Goal: Book appointment/travel/reservation

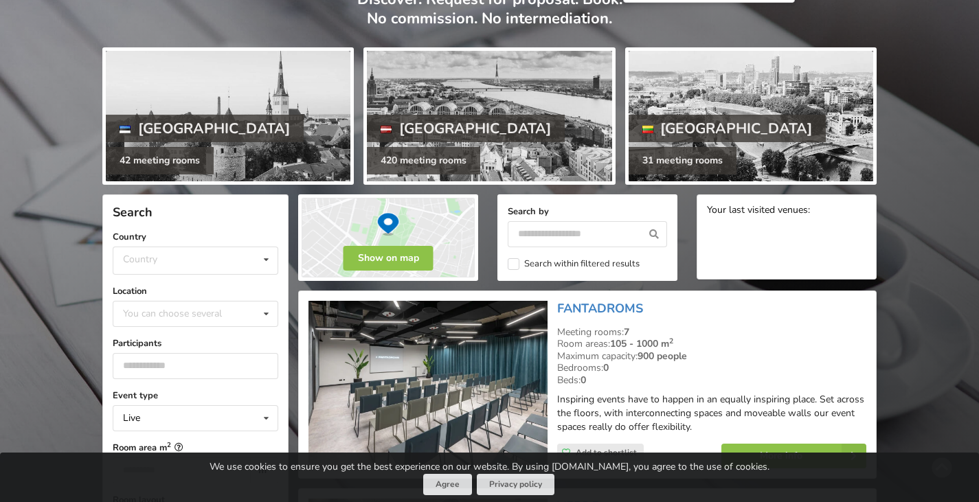
scroll to position [120, 0]
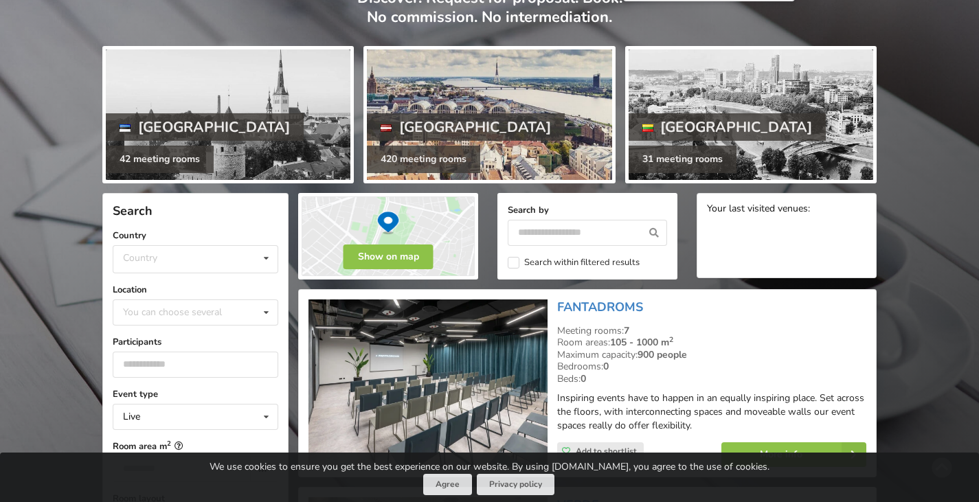
click at [436, 116] on div "[GEOGRAPHIC_DATA]" at bounding box center [466, 126] width 198 height 27
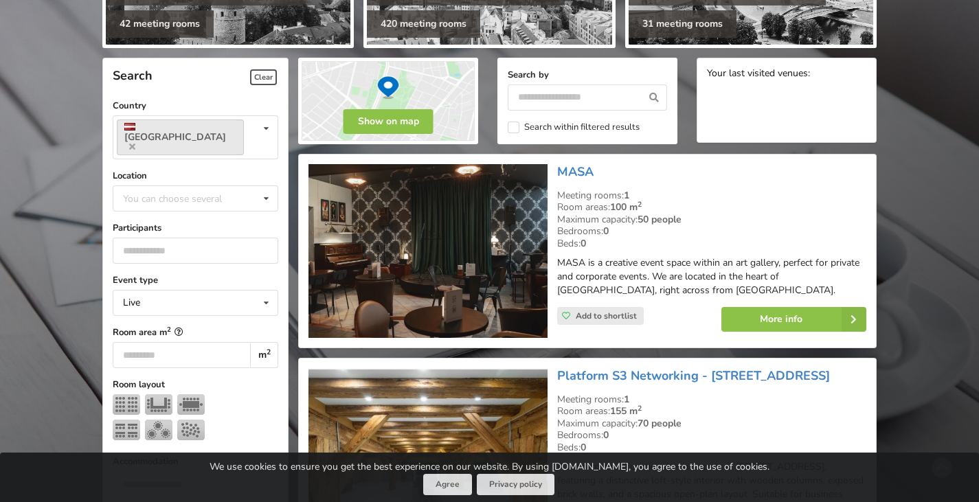
scroll to position [255, 0]
click at [221, 191] on div "You can choose several" at bounding box center [186, 199] width 133 height 16
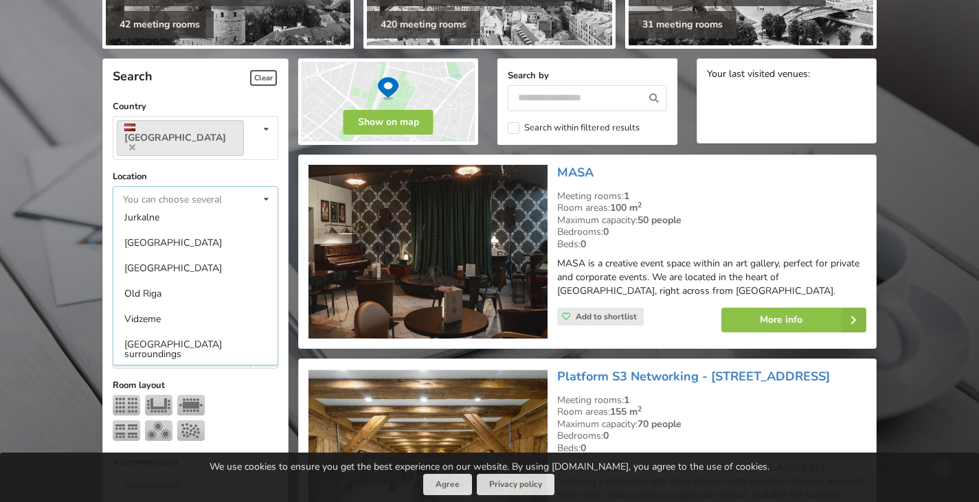
scroll to position [85, 0]
click at [202, 254] on div "Riga" at bounding box center [195, 266] width 164 height 25
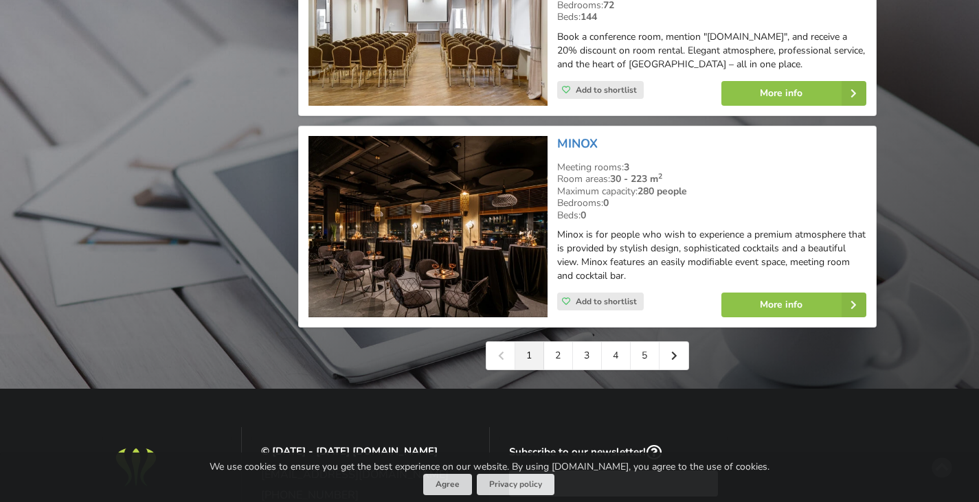
scroll to position [3261, 0]
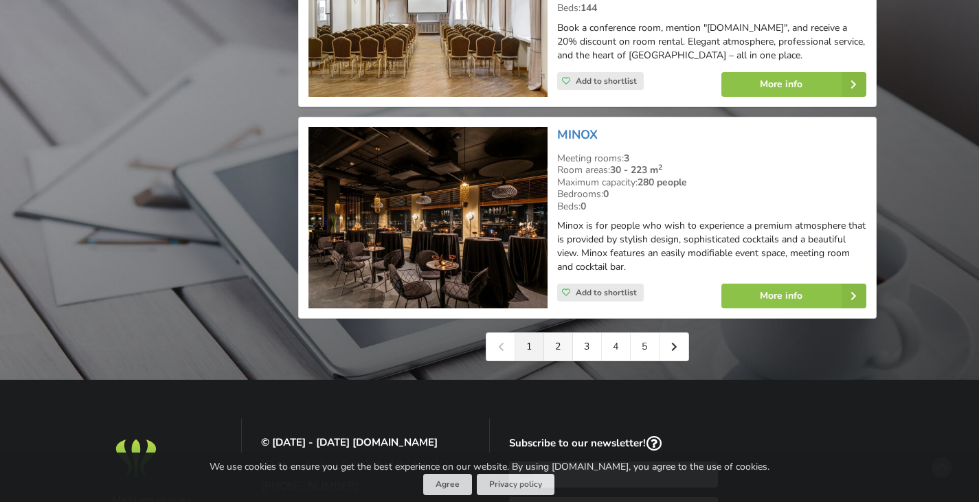
click at [553, 333] on link "2" at bounding box center [558, 346] width 29 height 27
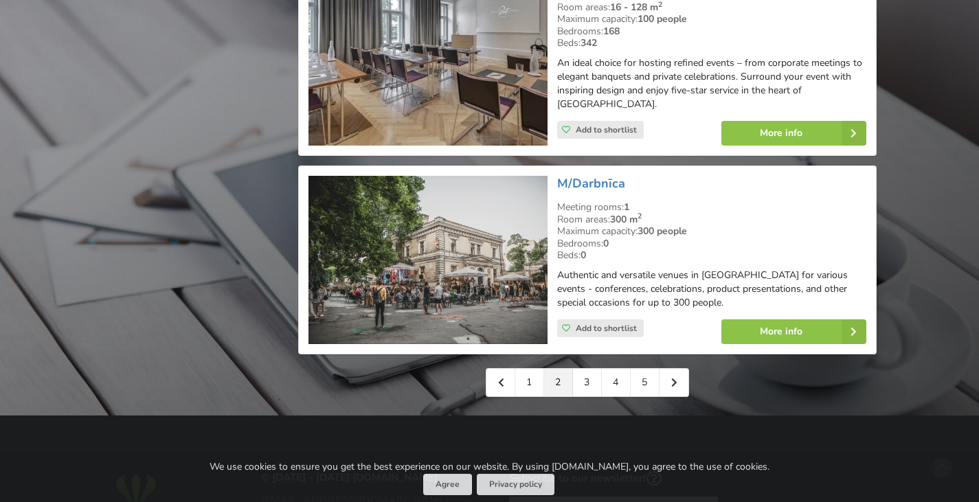
scroll to position [3137, 0]
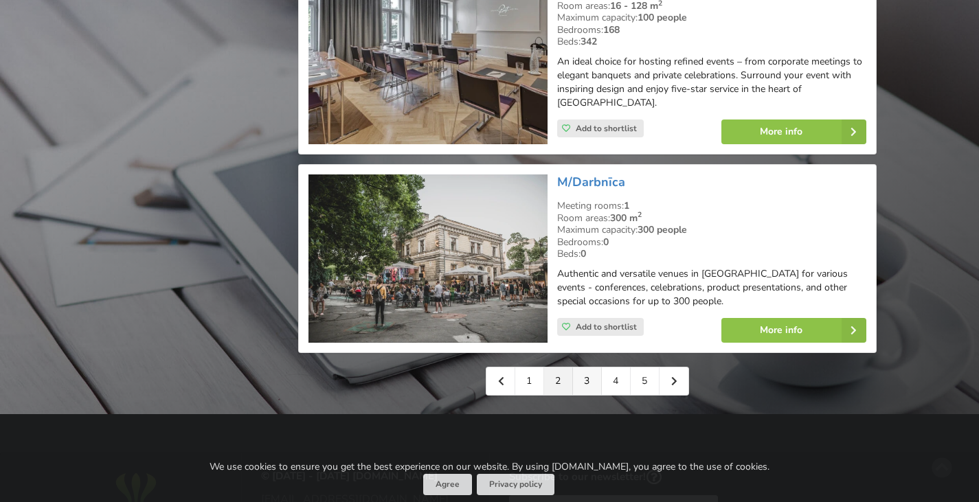
click at [585, 368] on link "3" at bounding box center [587, 381] width 29 height 27
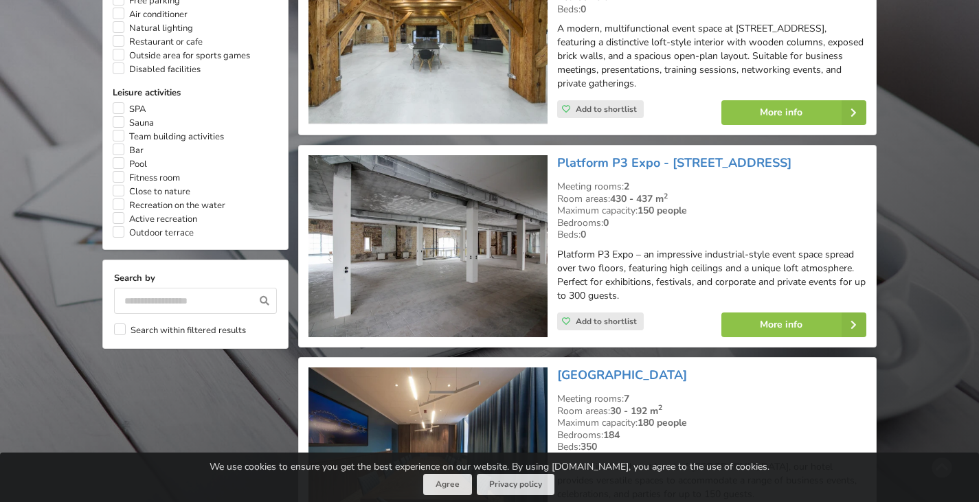
scroll to position [1153, 0]
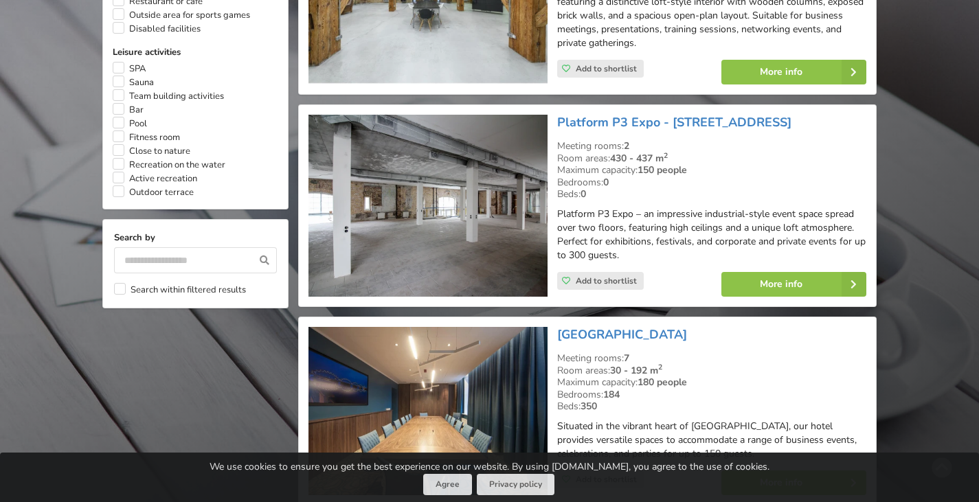
click at [484, 200] on img at bounding box center [427, 206] width 238 height 182
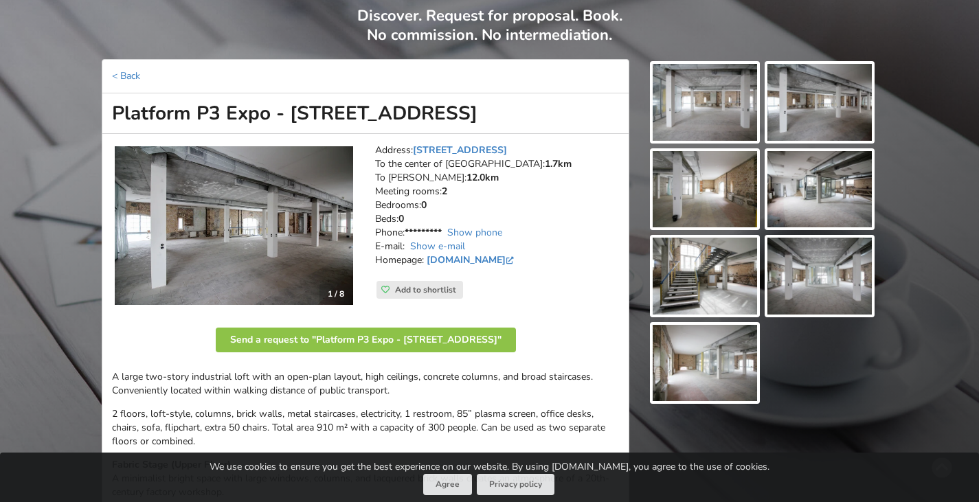
scroll to position [203, 0]
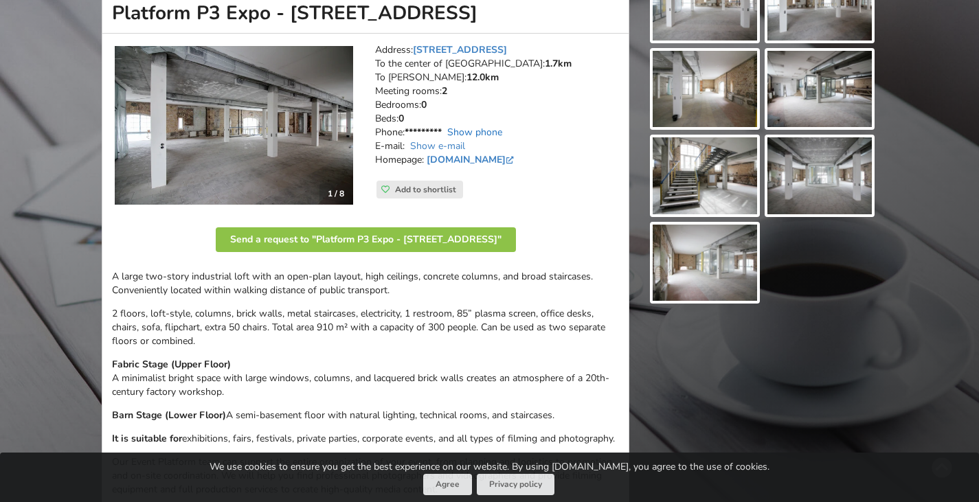
click at [463, 131] on link "Show phone" at bounding box center [474, 132] width 55 height 13
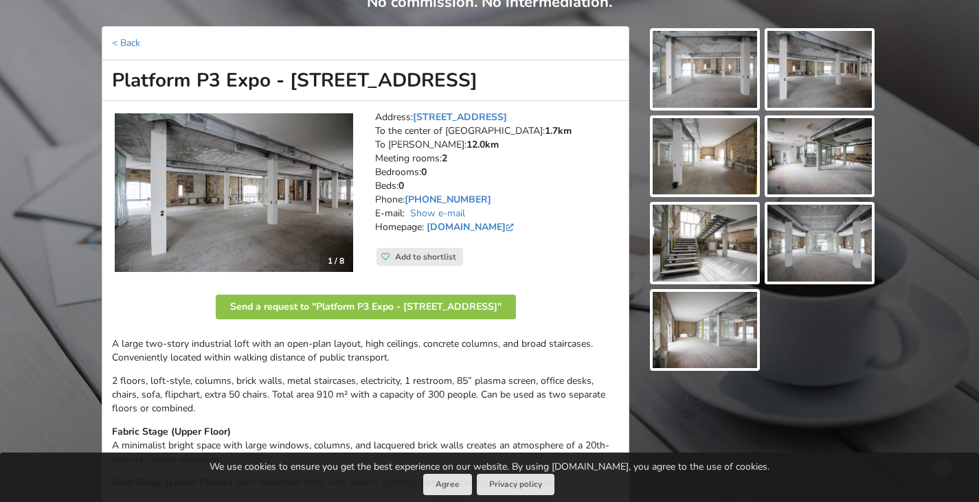
scroll to position [135, 0]
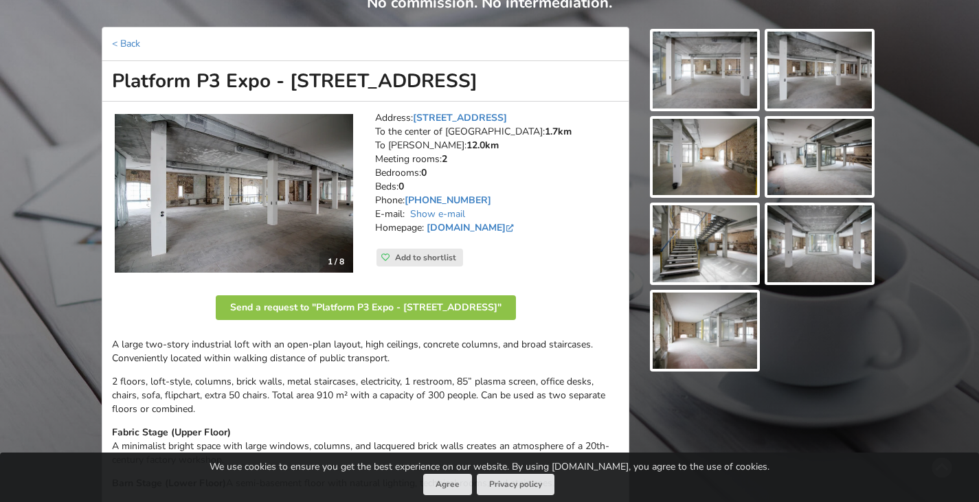
click at [344, 205] on img at bounding box center [234, 193] width 238 height 159
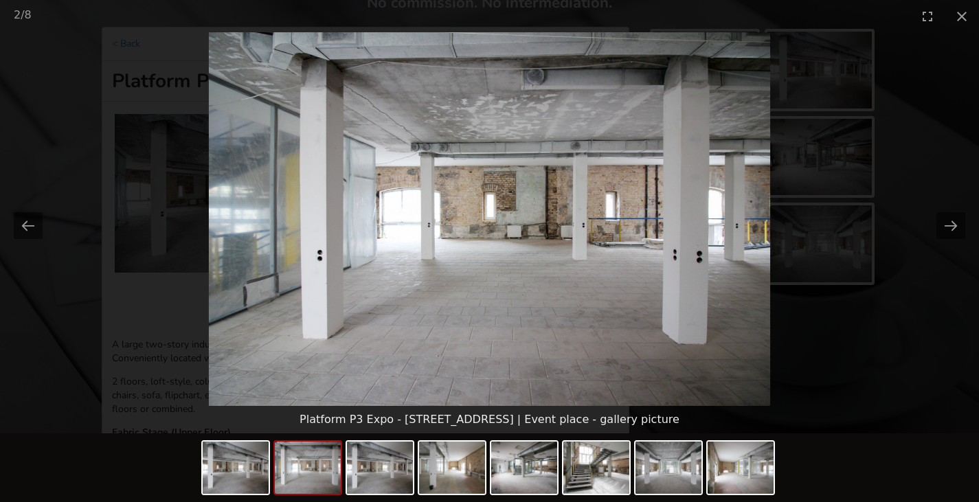
scroll to position [0, 0]
click at [186, 319] on picture at bounding box center [489, 219] width 979 height 374
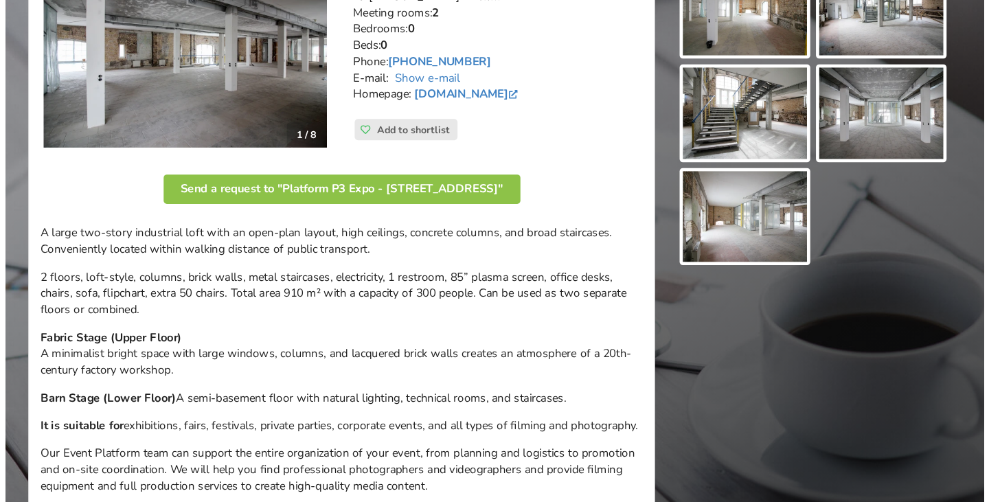
scroll to position [271, 0]
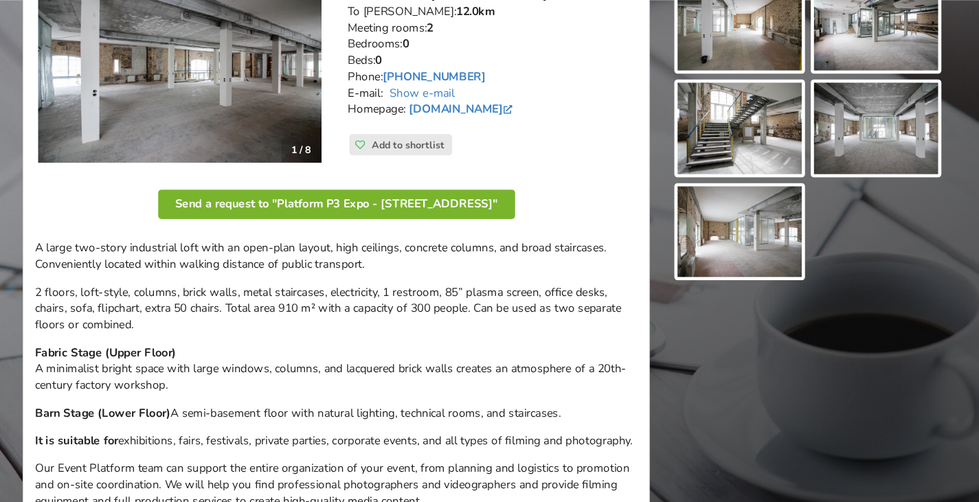
click at [324, 171] on button "Send a request to "Platform P3 Expo - Pūpolu iela 3"" at bounding box center [366, 171] width 300 height 25
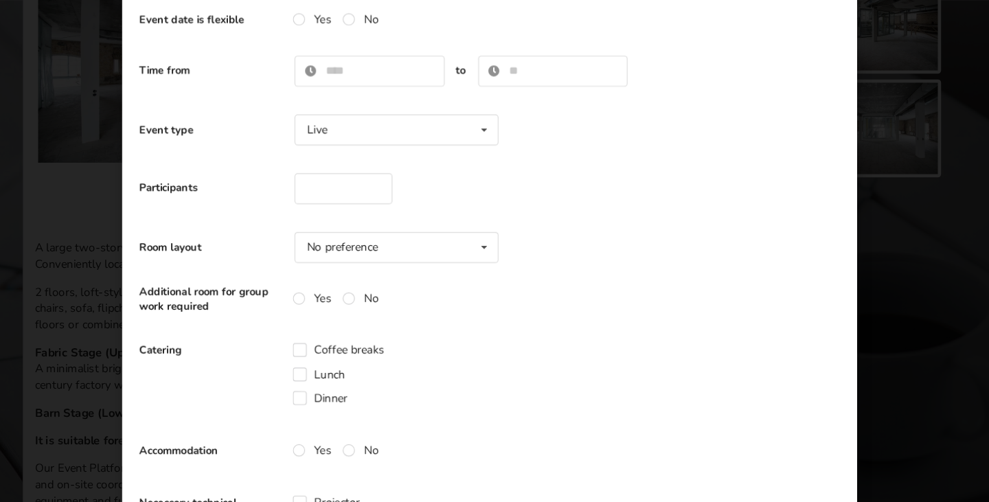
scroll to position [186, 0]
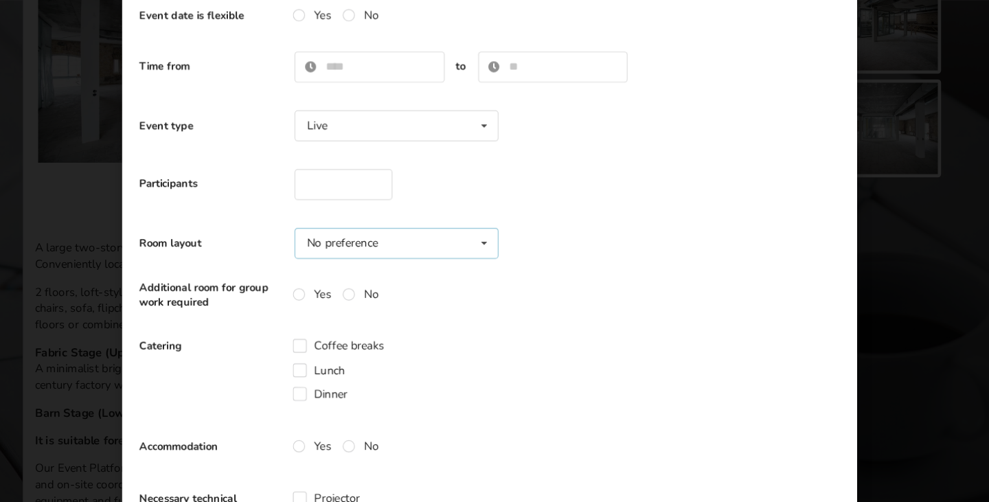
click at [366, 203] on div "No preference" at bounding box center [371, 205] width 60 height 10
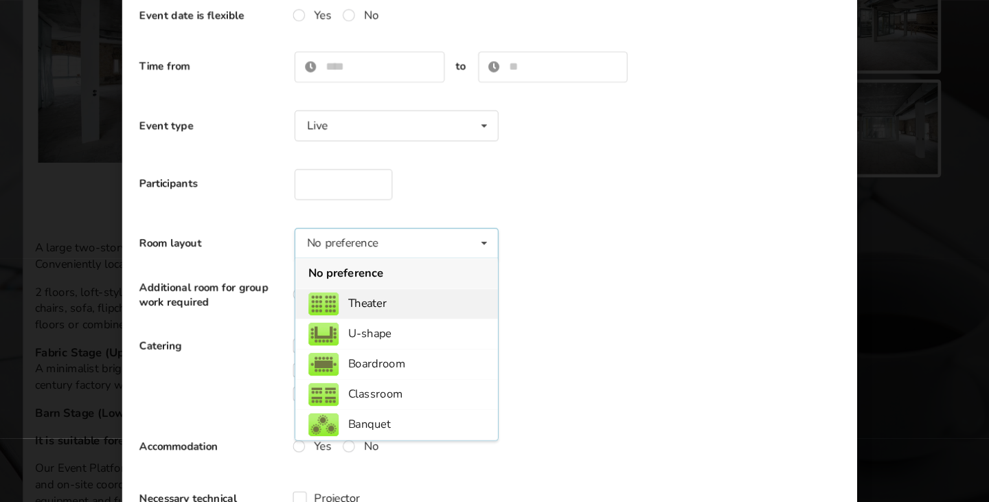
scroll to position [284, 0]
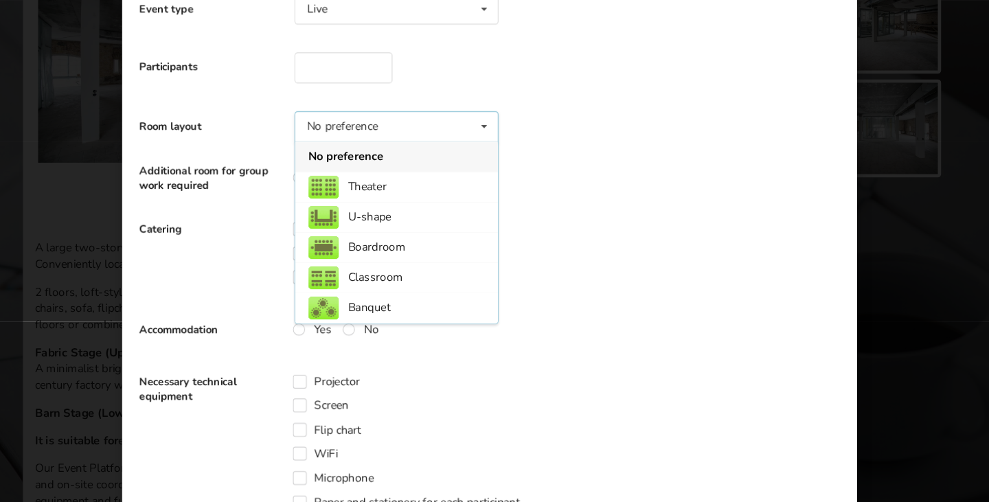
click at [437, 97] on div "No preference No preference Theater U-shape Boardroom Classroom" at bounding box center [416, 106] width 172 height 26
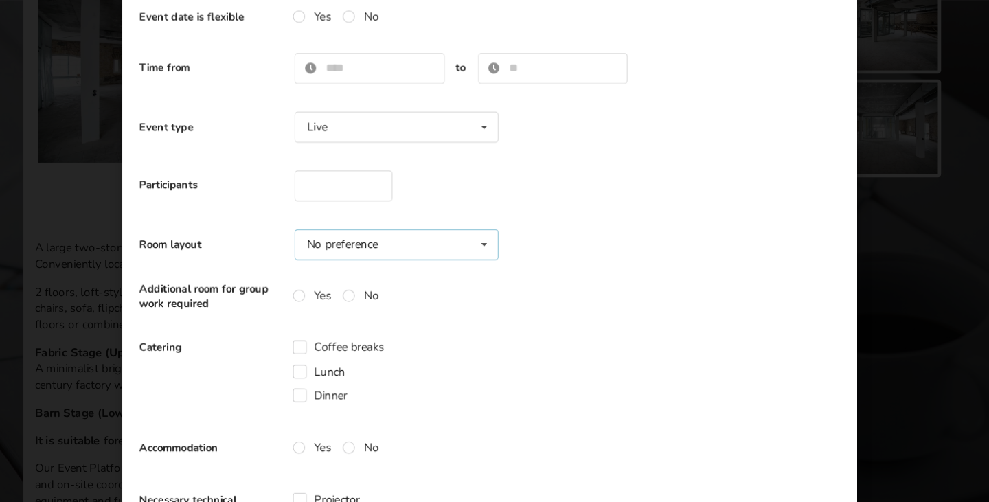
scroll to position [184, 0]
click at [443, 210] on div "No preference No preference Theater U-shape Boardroom Classroom" at bounding box center [416, 207] width 172 height 26
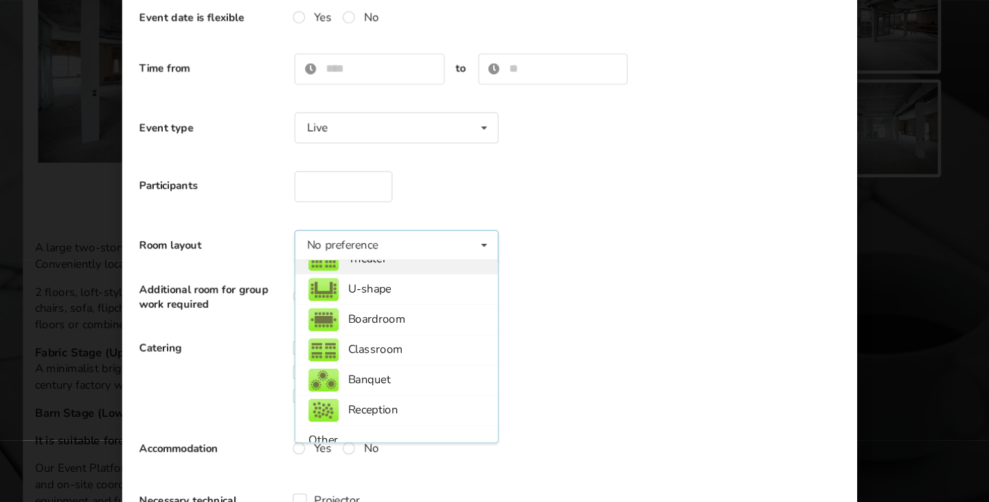
scroll to position [49, 0]
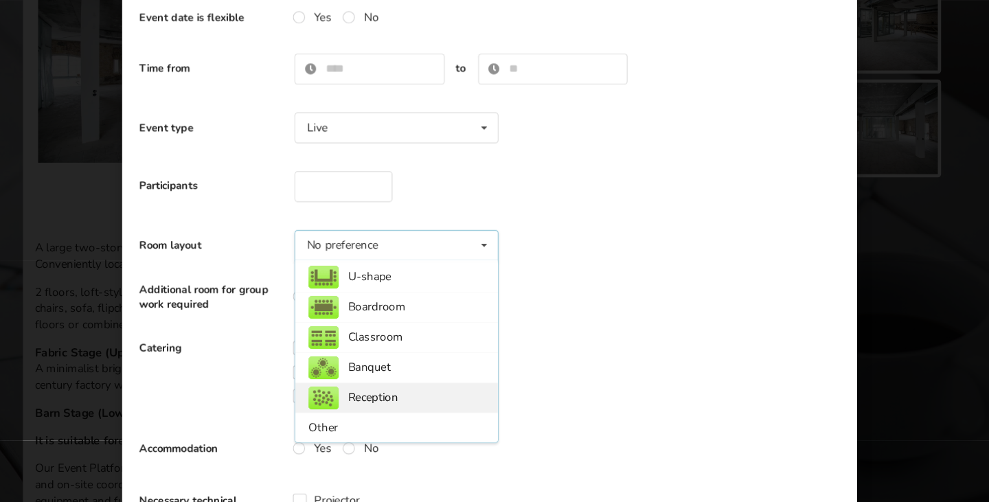
click at [403, 339] on div "Reception" at bounding box center [416, 334] width 170 height 25
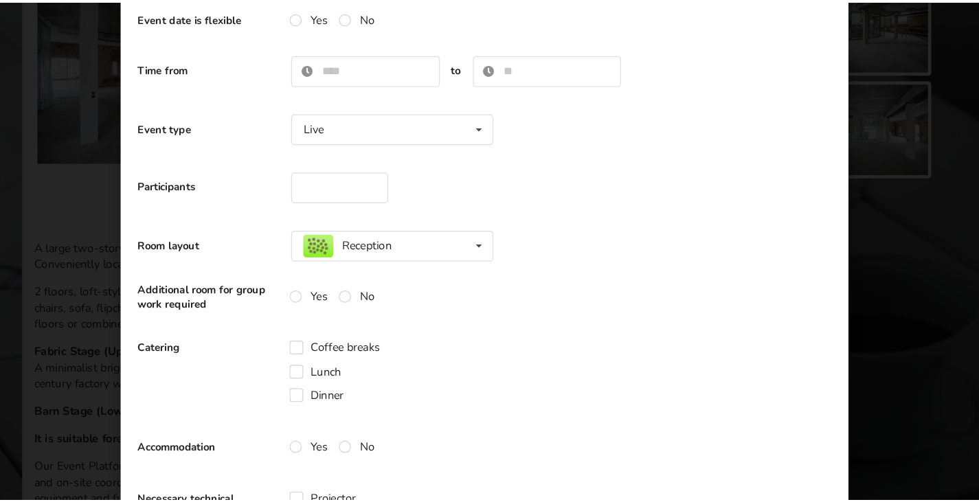
scroll to position [0, 0]
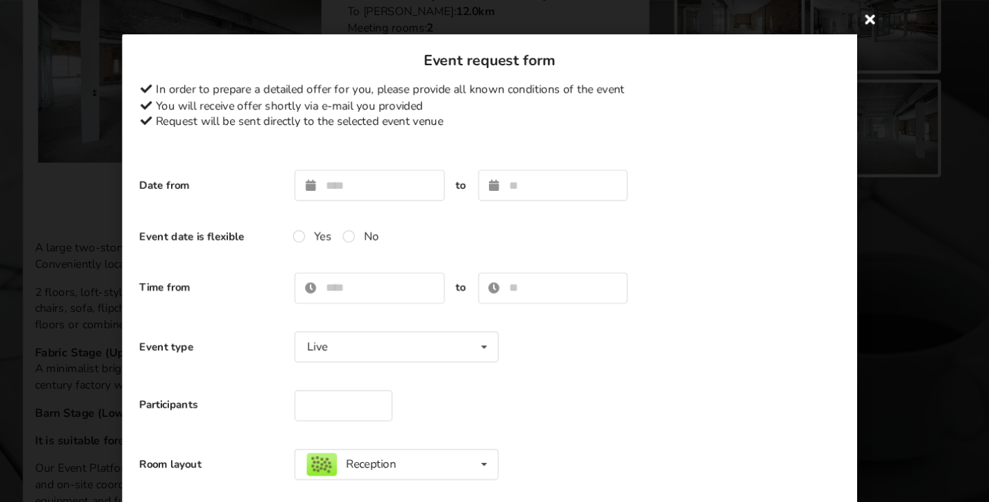
click at [808, 18] on icon at bounding box center [815, 16] width 22 height 22
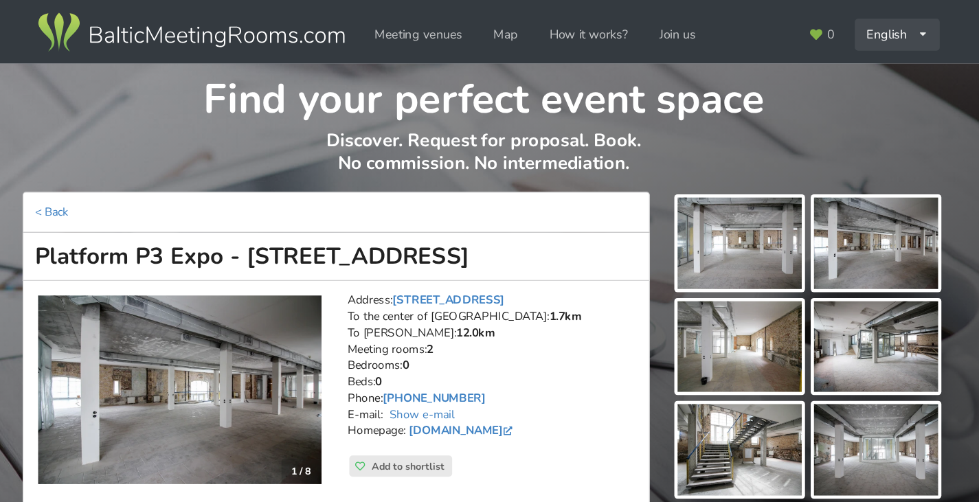
click at [853, 26] on div "English Русский Latviešu" at bounding box center [837, 29] width 71 height 27
click at [827, 84] on link "Latviešu" at bounding box center [837, 87] width 69 height 27
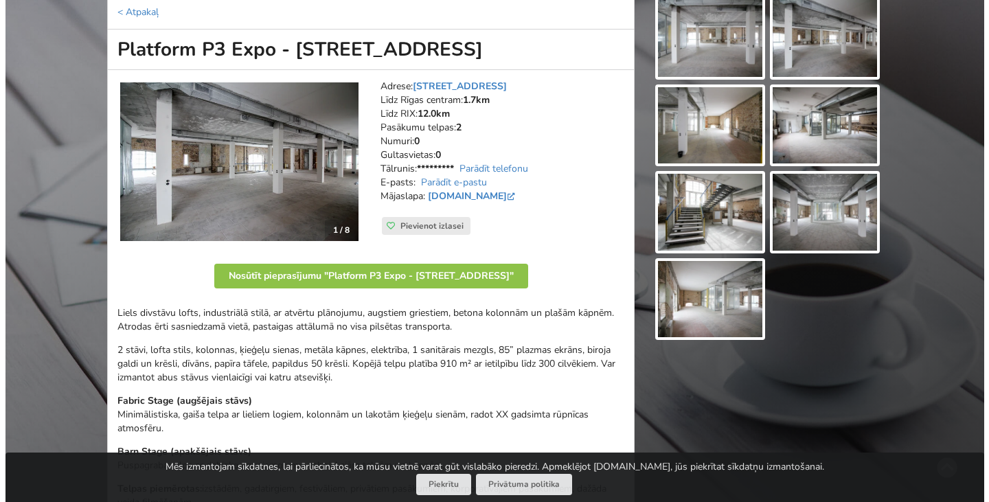
scroll to position [166, 0]
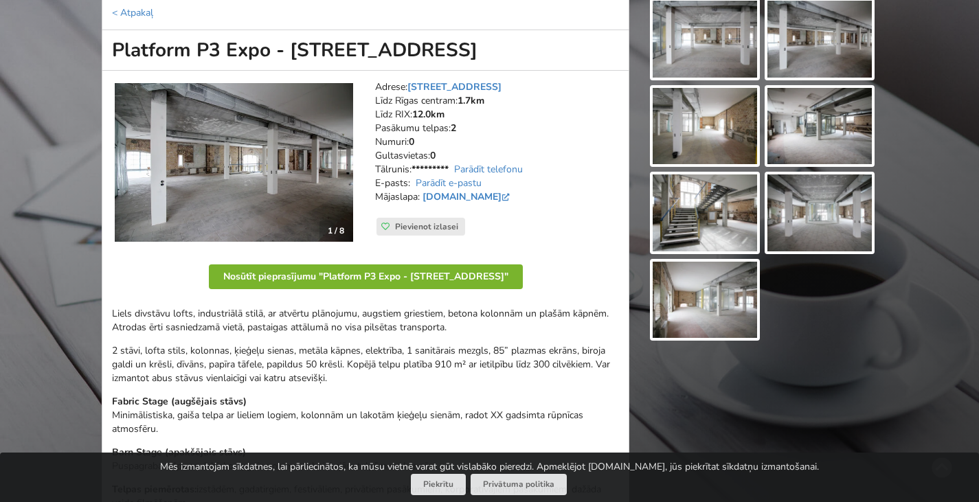
click at [398, 275] on button "Nosūtīt pieprasījumu "Platform P3 Expo - [STREET_ADDRESS]"" at bounding box center [366, 277] width 314 height 25
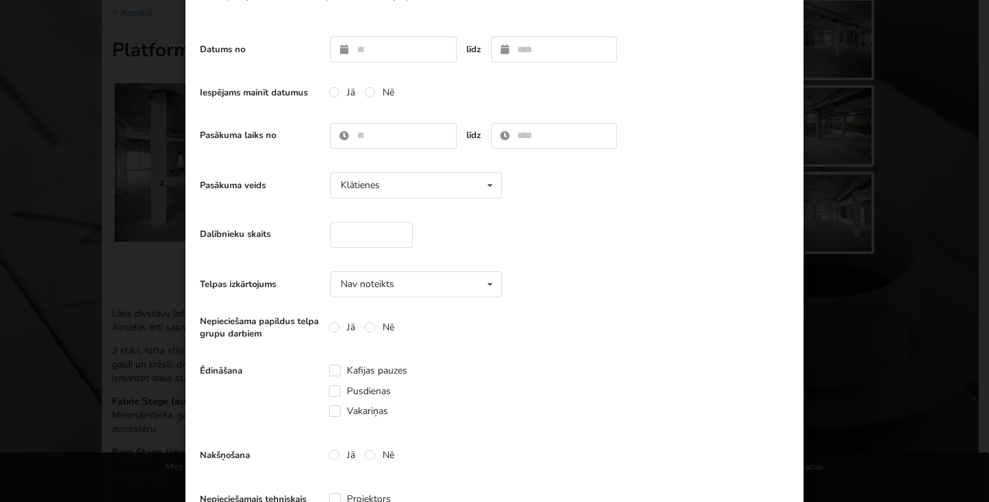
scroll to position [110, 0]
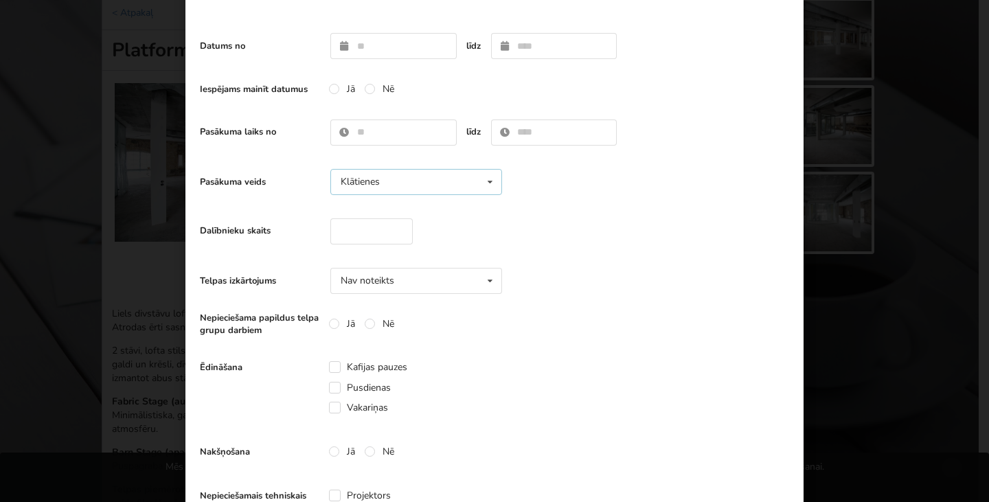
click at [355, 186] on div "Klātienes" at bounding box center [360, 182] width 39 height 10
click at [541, 196] on div "Pasākuma veids Klātienes Klātienes Tiešsaistes Klātienes ar tiešraidi" at bounding box center [494, 182] width 589 height 40
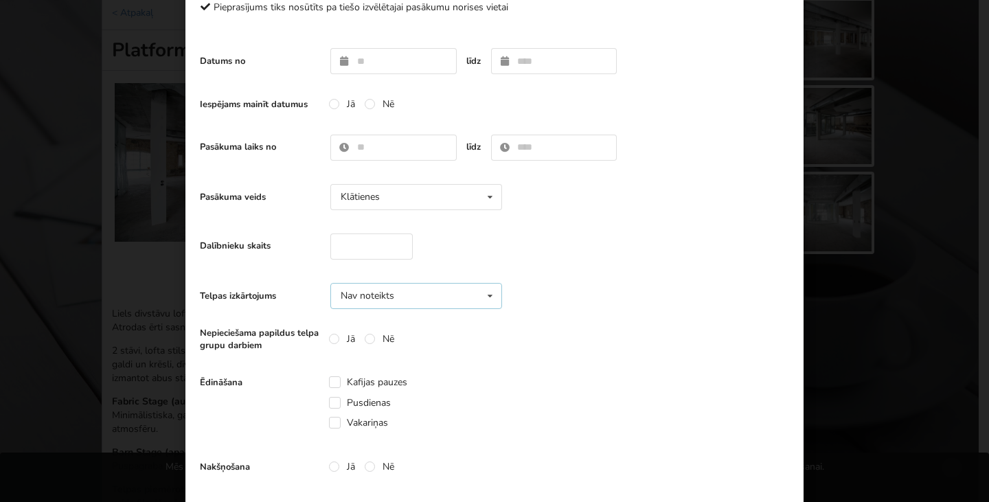
click at [355, 302] on div "Nav noteikts Nav noteikts Teātris U-Veids Sapulce Klase" at bounding box center [416, 296] width 172 height 26
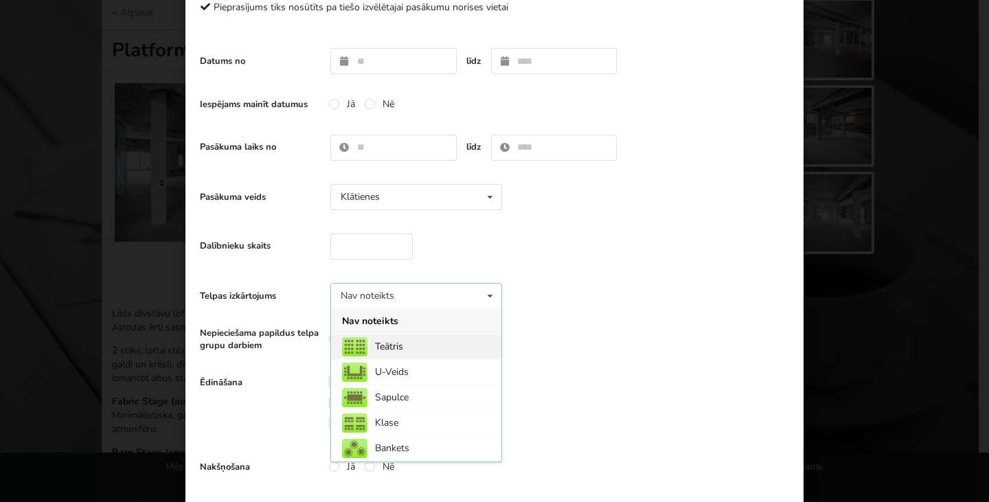
scroll to position [49, 0]
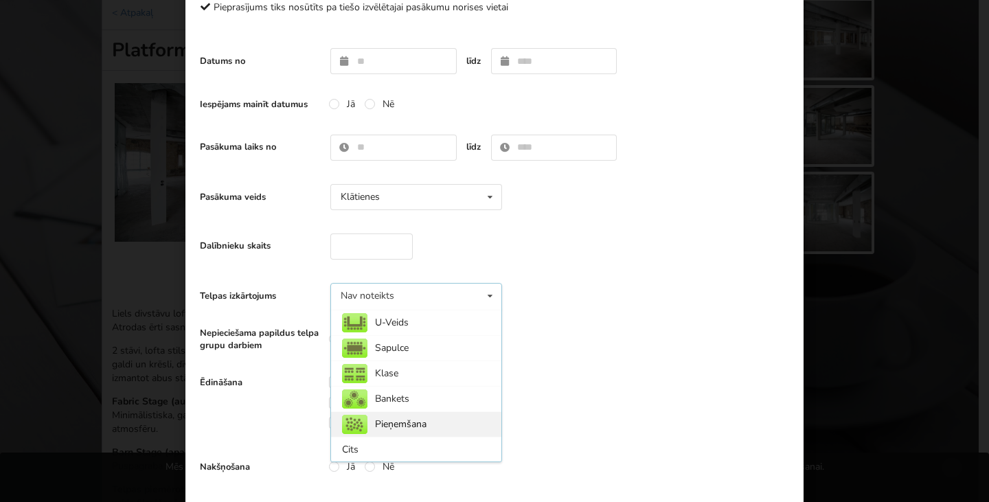
click at [392, 422] on div "Pieņemšana" at bounding box center [416, 424] width 170 height 25
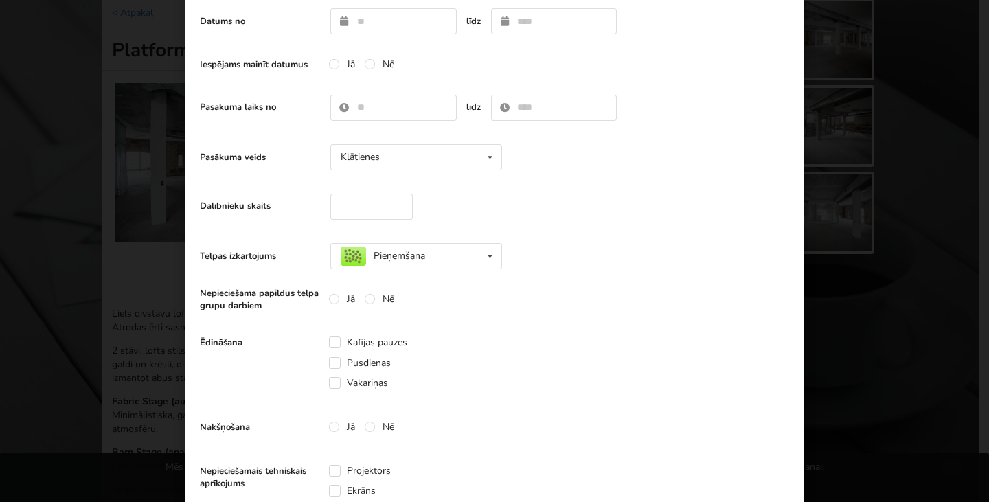
scroll to position [135, 0]
click at [339, 379] on label "Vakariņas" at bounding box center [358, 383] width 59 height 12
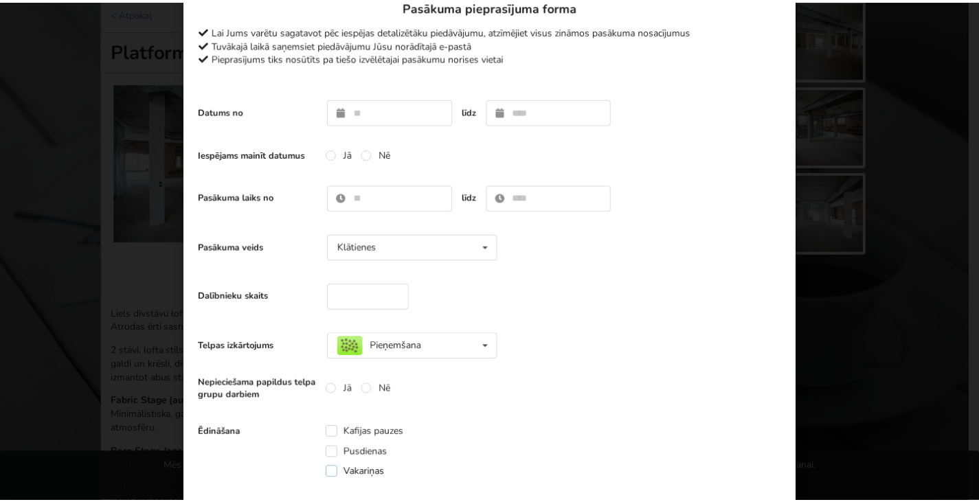
scroll to position [0, 0]
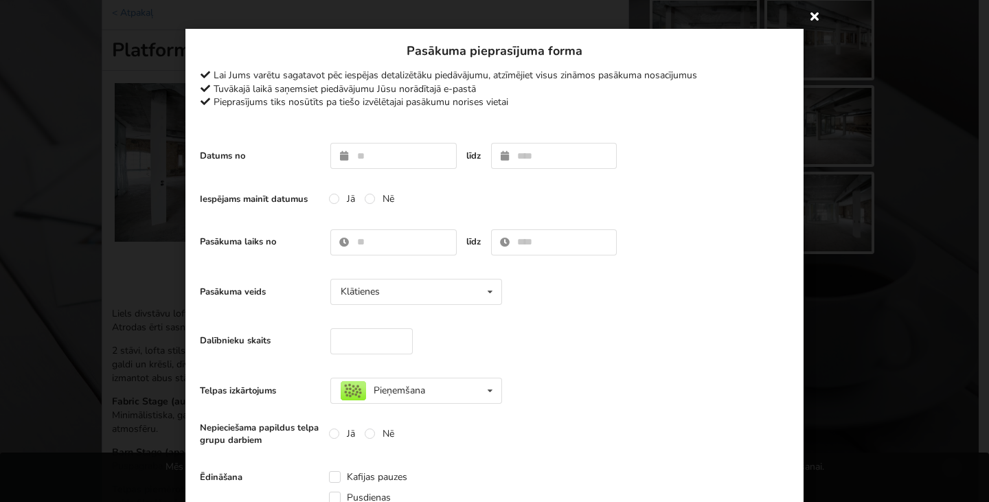
click at [807, 18] on icon at bounding box center [815, 16] width 22 height 22
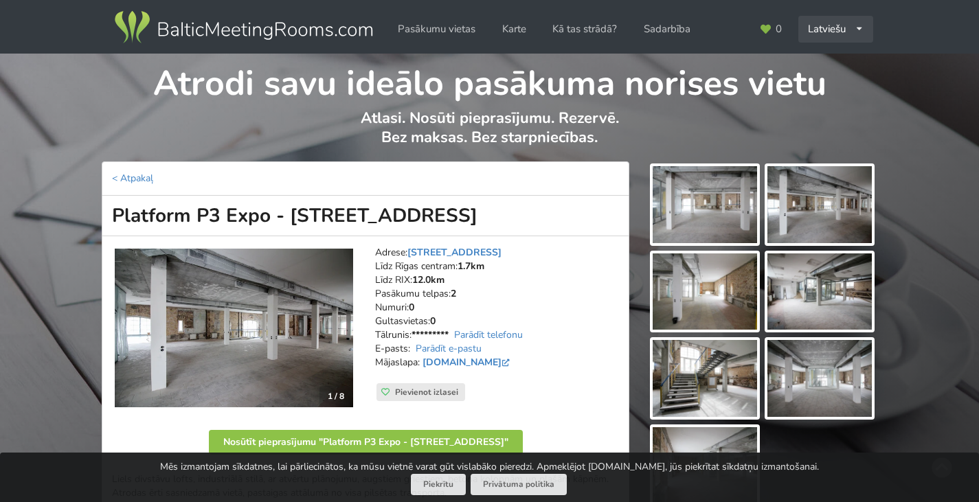
click at [834, 33] on div "Latviešu English Русский" at bounding box center [835, 29] width 75 height 27
click at [826, 89] on link "Русский" at bounding box center [836, 87] width 73 height 27
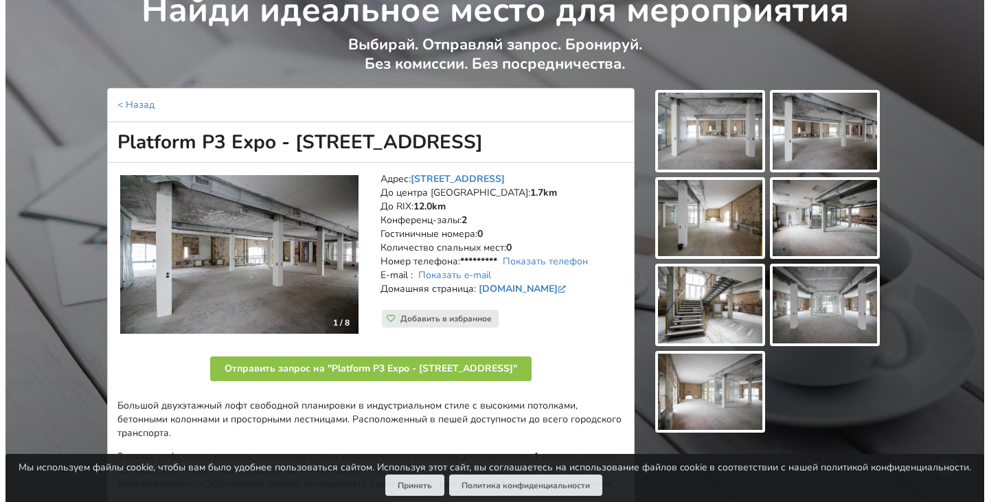
scroll to position [74, 0]
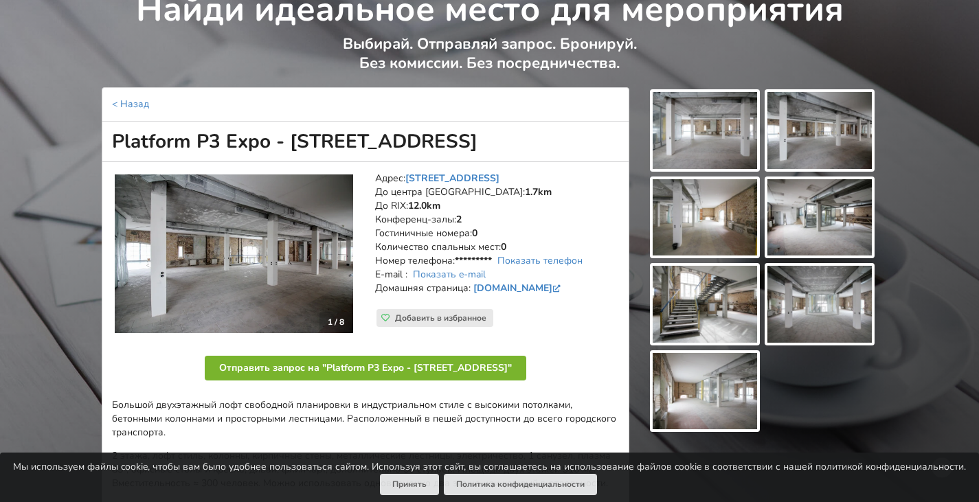
click at [452, 361] on button "Отправить запрос на "Platform P3 Expo - [STREET_ADDRESS]"" at bounding box center [366, 368] width 322 height 25
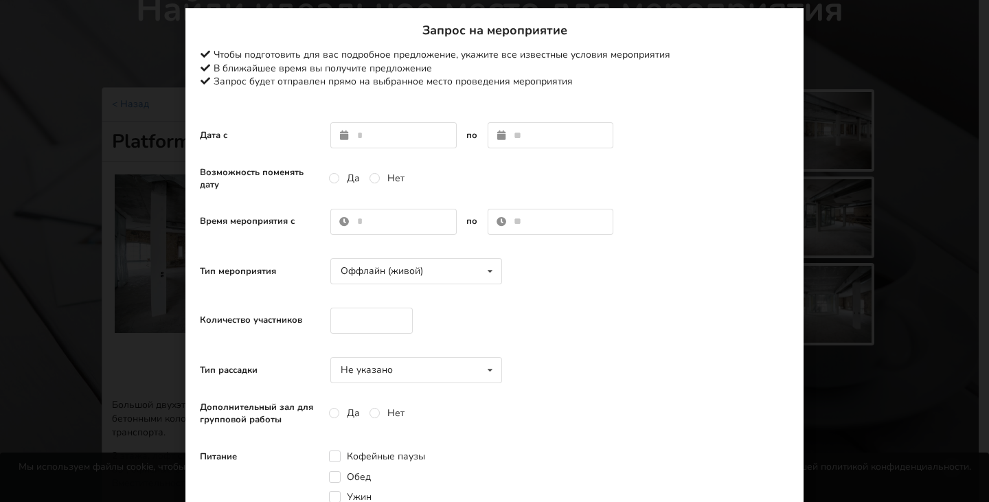
scroll to position [19, 0]
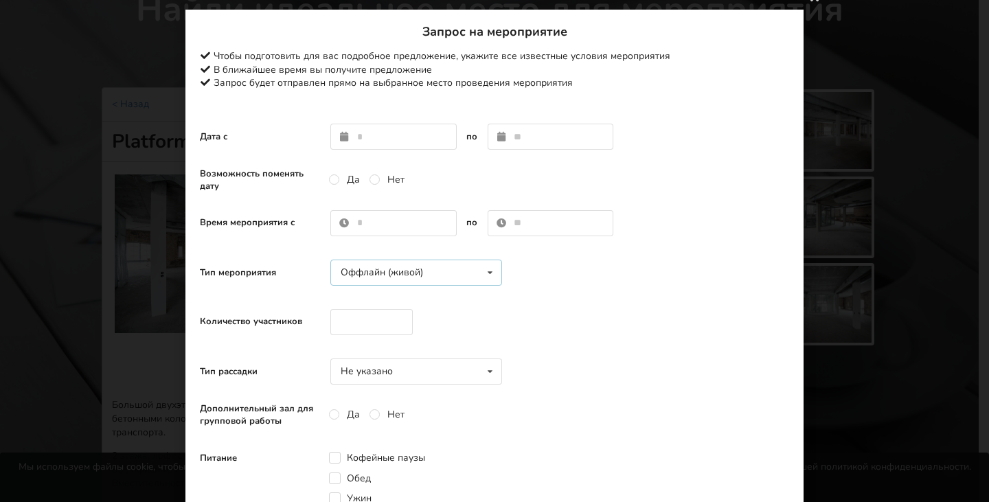
click at [370, 272] on div "Оффлайн (живой)" at bounding box center [382, 273] width 82 height 10
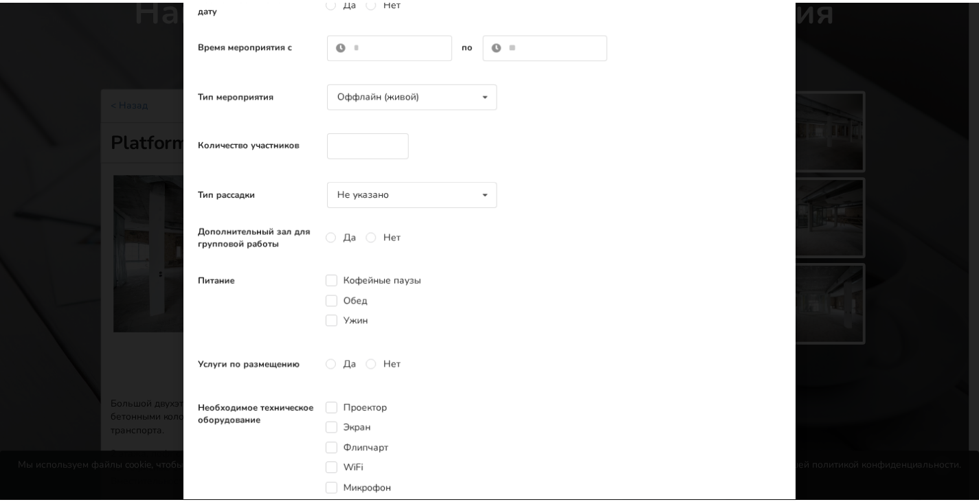
scroll to position [0, 0]
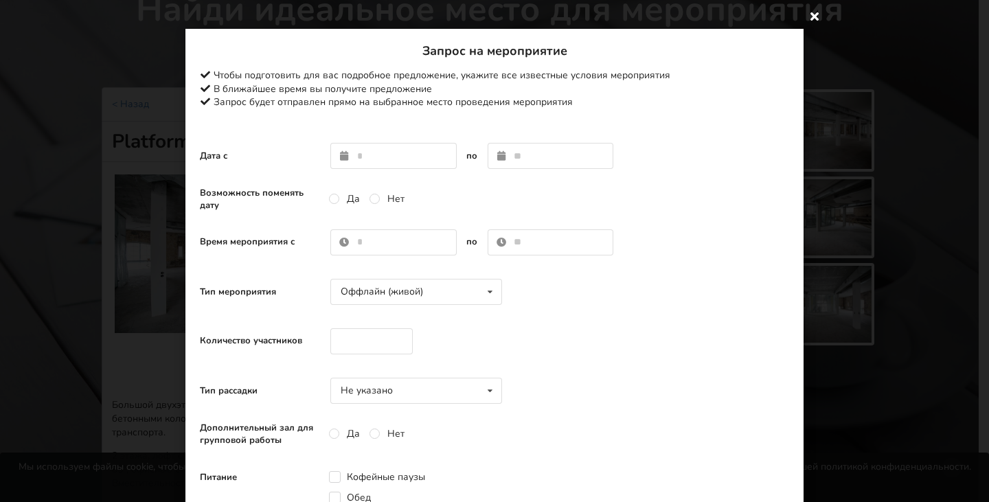
click at [809, 16] on icon at bounding box center [815, 16] width 22 height 22
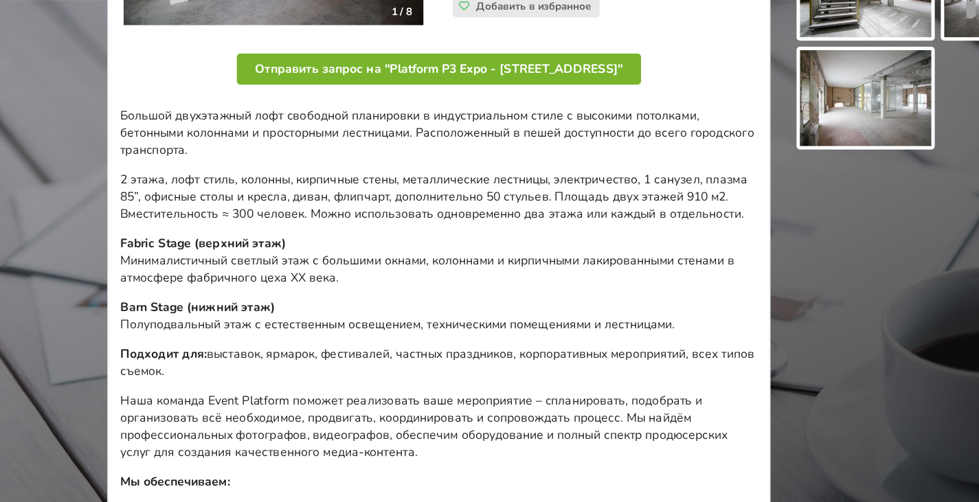
scroll to position [386, 0]
